Goal: Register for event/course

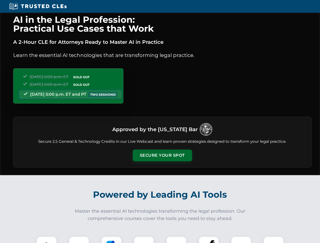
click at [162, 155] on button "Secure Your Spot" at bounding box center [162, 156] width 59 height 12
click at [47, 240] on img at bounding box center [46, 246] width 15 height 15
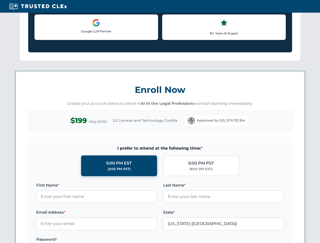
click at [111, 240] on div "AI in the Legal Profession: Practical Use Cases that Work A 2-Hour CLE for Atto…" at bounding box center [160, 236] width 320 height 1183
